Goal: Transaction & Acquisition: Purchase product/service

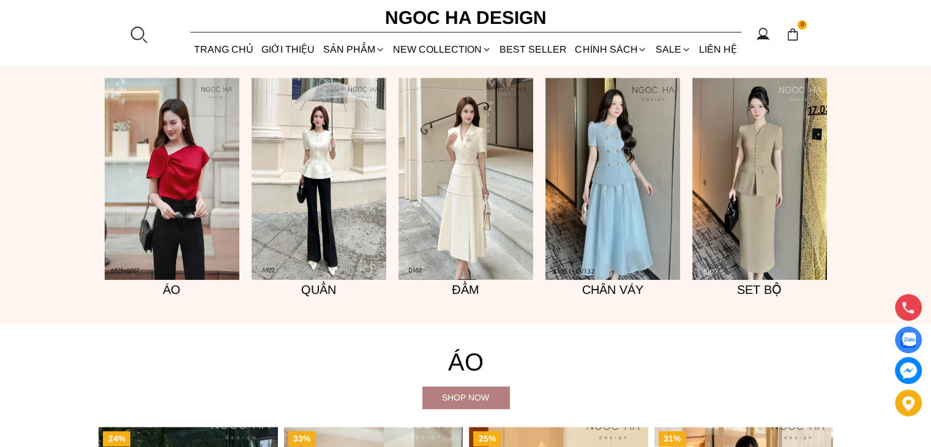
scroll to position [979, 0]
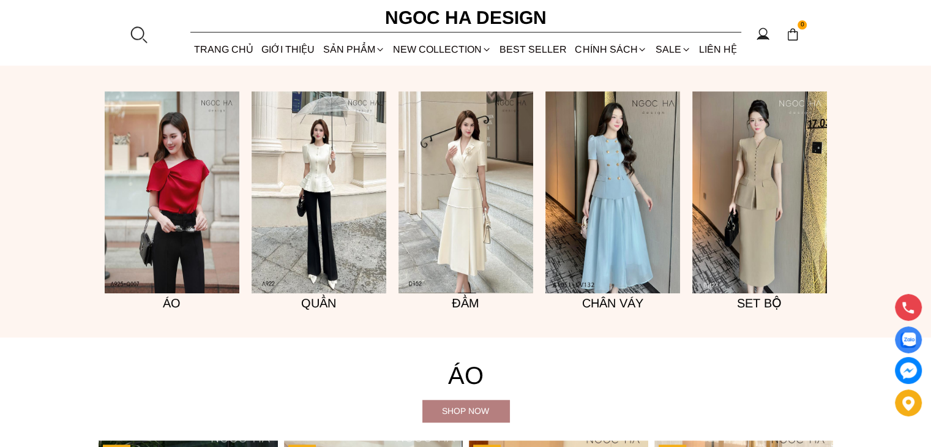
click at [473, 304] on h5 "Đầm" at bounding box center [465, 303] width 135 height 20
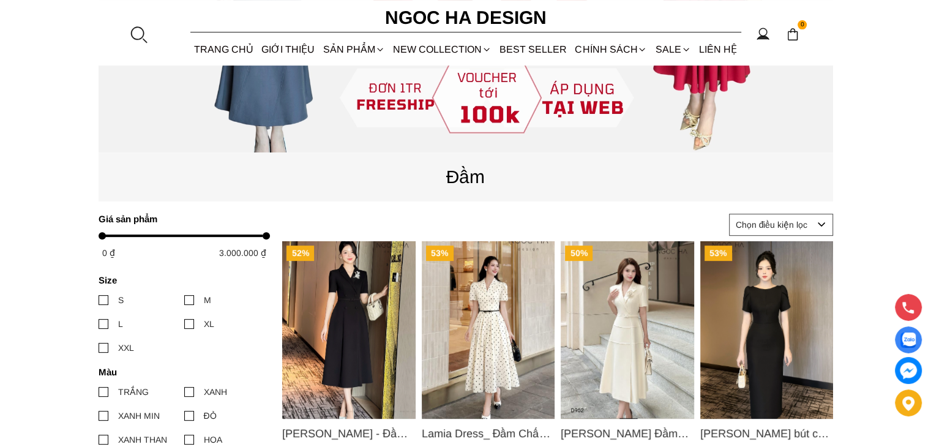
scroll to position [490, 0]
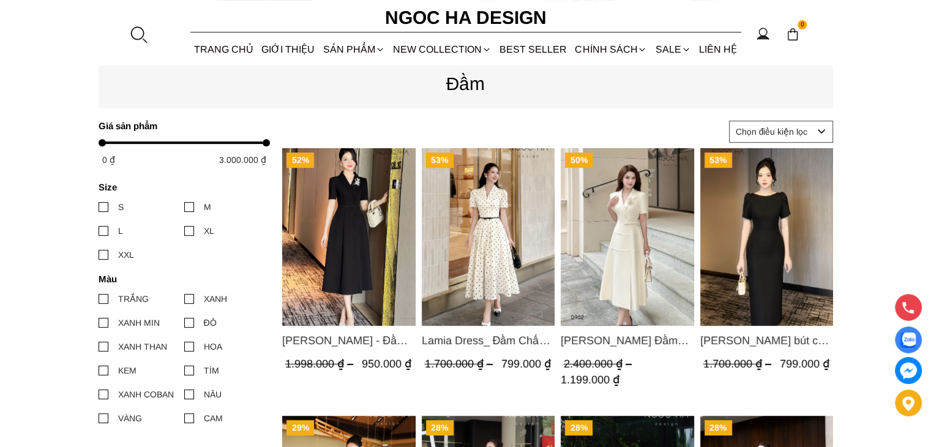
click at [501, 277] on img "Product image - Lamia Dress_ Đầm Chấm Bi Cổ Vest Màu Kem D1003" at bounding box center [487, 237] width 133 height 178
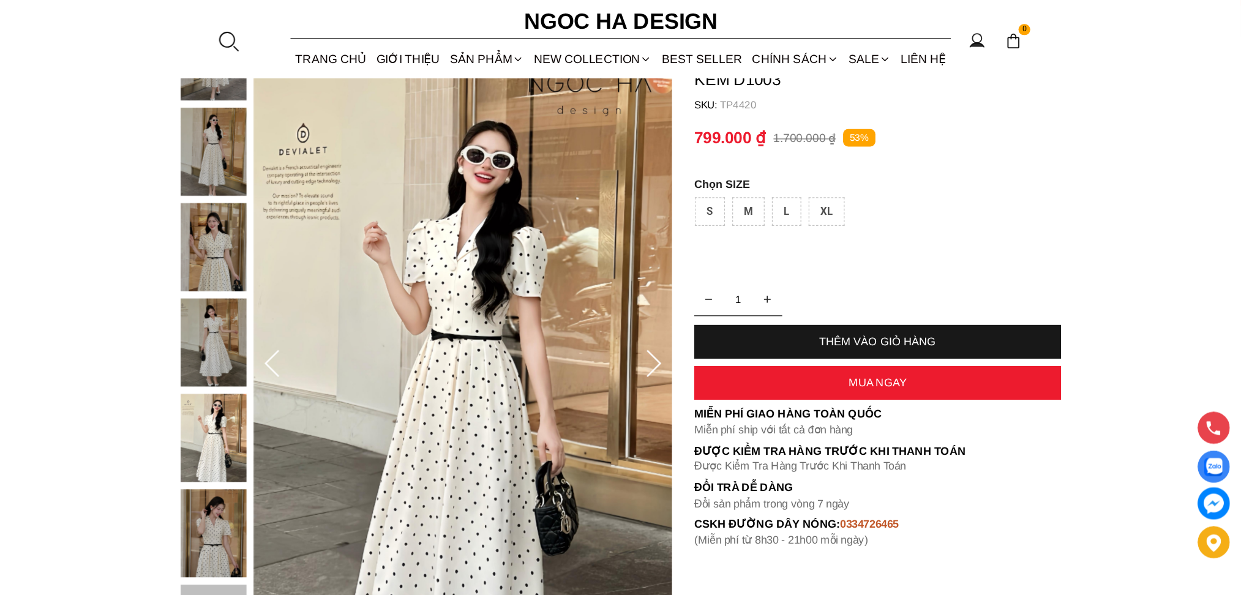
scroll to position [89, 0]
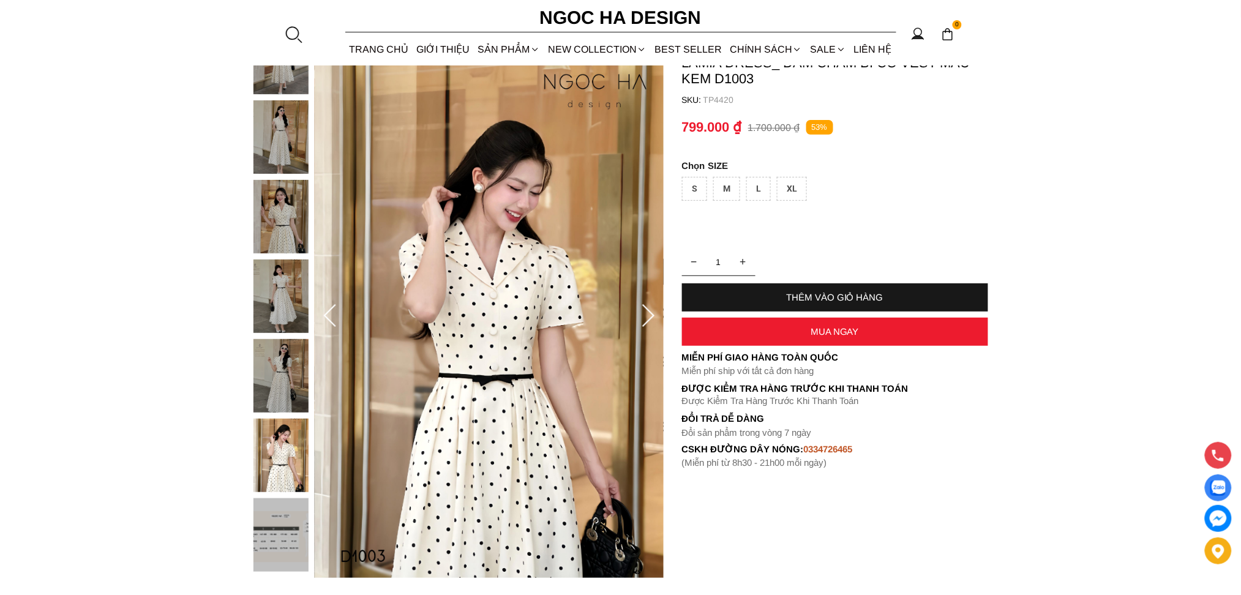
click at [287, 160] on img at bounding box center [280, 136] width 55 height 73
